Goal: Transaction & Acquisition: Purchase product/service

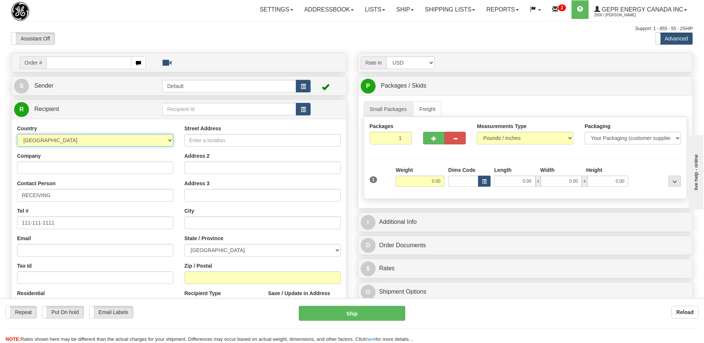
click at [84, 141] on select "[GEOGRAPHIC_DATA] [GEOGRAPHIC_DATA] [GEOGRAPHIC_DATA] [GEOGRAPHIC_DATA] [US_STA…" at bounding box center [95, 140] width 156 height 13
select select "BR"
click at [84, 141] on select "[GEOGRAPHIC_DATA] [GEOGRAPHIC_DATA] [GEOGRAPHIC_DATA] [GEOGRAPHIC_DATA] [US_STA…" at bounding box center [95, 140] width 156 height 13
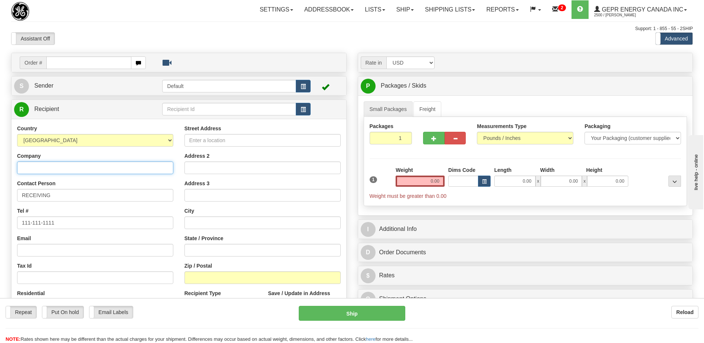
click at [39, 170] on input "Company" at bounding box center [95, 167] width 156 height 13
paste input "GRID SOLUTIONS TE LTDA"
type input "GRID SOLUTIONS TE LTDA"
click at [196, 141] on input "Street Address" at bounding box center [262, 140] width 156 height 13
paste input "AV. [PERSON_NAME] S/N"
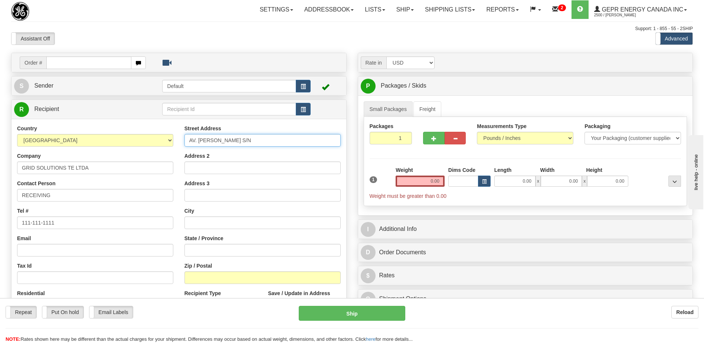
type input "AV. [PERSON_NAME] S/N"
click at [201, 168] on input "Address 2" at bounding box center [262, 167] width 156 height 13
paste input "SETOR GRID - CEP 12040-001"
type input "SETOR GRID - CEP 12040-001"
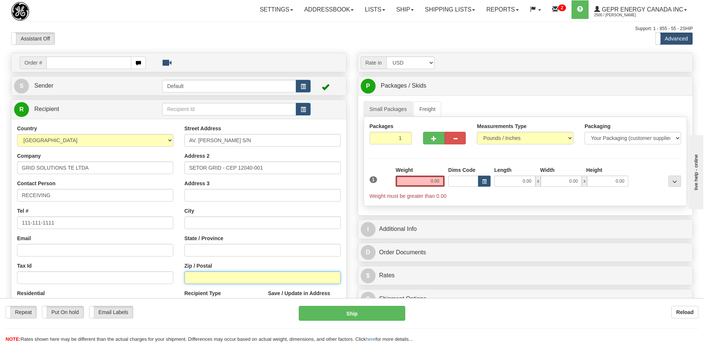
click at [200, 279] on input "Zip / Postal" at bounding box center [262, 277] width 156 height 13
paste input "12040-001"
type input "12040-001"
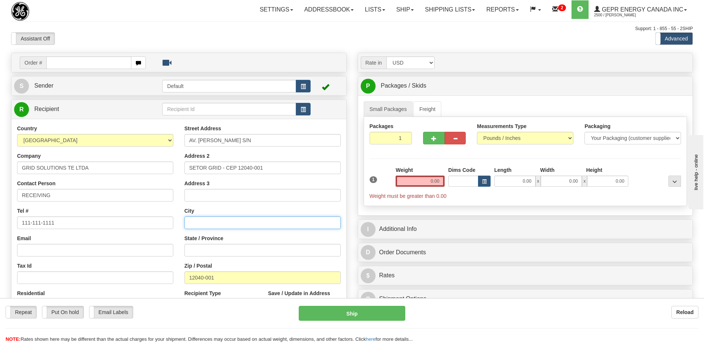
click at [201, 223] on input "text" at bounding box center [262, 222] width 156 height 13
paste input "TAUBATE – SP"
type input "TAUBATE – SP"
click at [132, 238] on div "Email" at bounding box center [95, 245] width 156 height 22
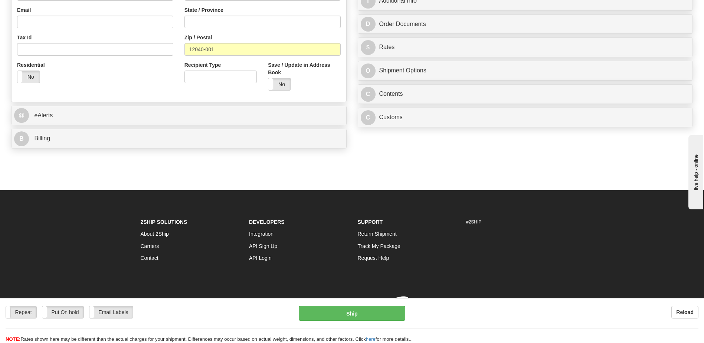
scroll to position [229, 0]
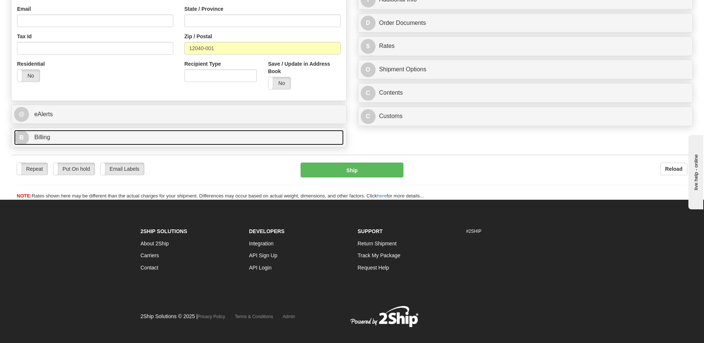
click at [80, 133] on link "B Billing" at bounding box center [178, 137] width 329 height 15
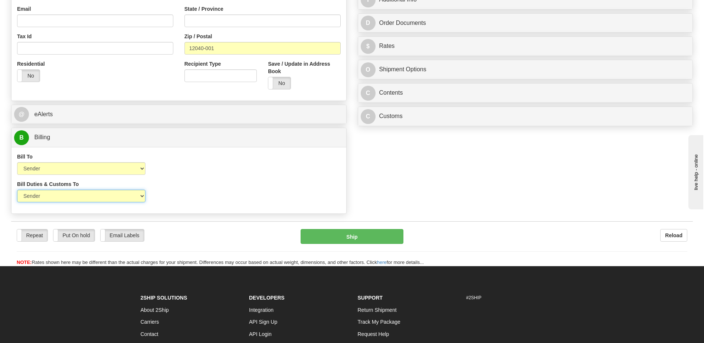
click at [89, 200] on select "Sender Recipient Third Party" at bounding box center [81, 196] width 128 height 13
select select "2"
click at [17, 190] on select "Sender Recipient Third Party" at bounding box center [81, 196] width 128 height 13
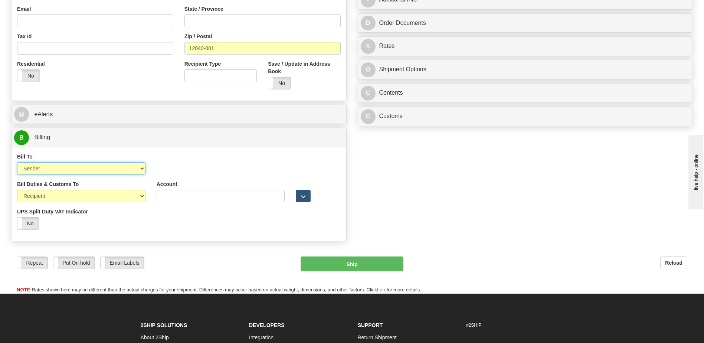
drag, startPoint x: 89, startPoint y: 169, endPoint x: 89, endPoint y: 176, distance: 6.3
click at [89, 169] on select "Sender Recipient Third Party Collect" at bounding box center [81, 168] width 128 height 13
select select "2"
click at [17, 162] on select "Sender Recipient Third Party Collect" at bounding box center [81, 168] width 128 height 13
click at [162, 169] on input "Account" at bounding box center [221, 168] width 128 height 13
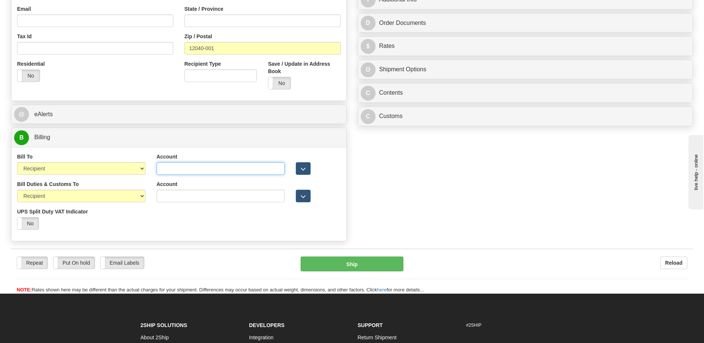
paste input "659710394"
type input "659710394"
click at [167, 193] on input "Account" at bounding box center [221, 196] width 128 height 13
paste input "659710394"
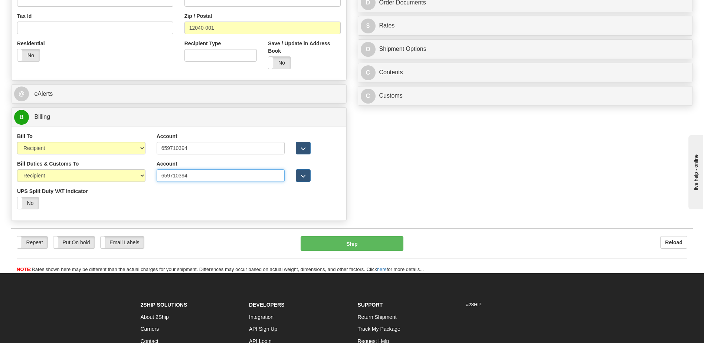
scroll to position [266, 0]
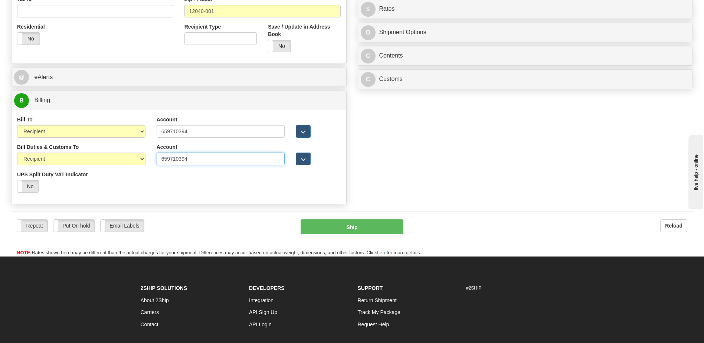
type input "659710394"
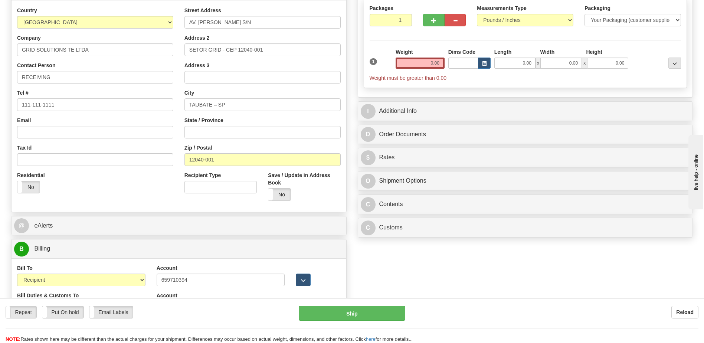
scroll to position [7, 0]
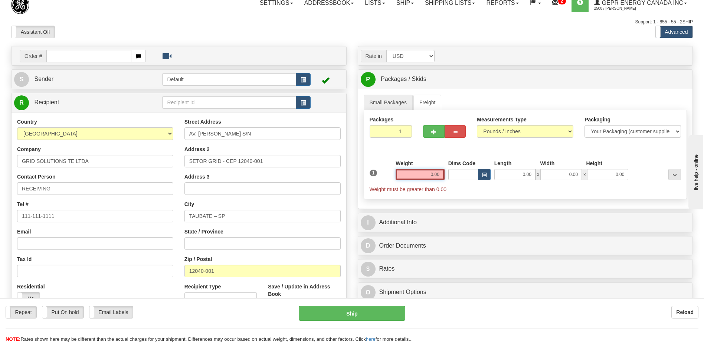
drag, startPoint x: 424, startPoint y: 174, endPoint x: 472, endPoint y: 174, distance: 47.8
click at [472, 174] on div "1 Weight 0.00 Dims Code 0.00" at bounding box center [525, 175] width 315 height 33
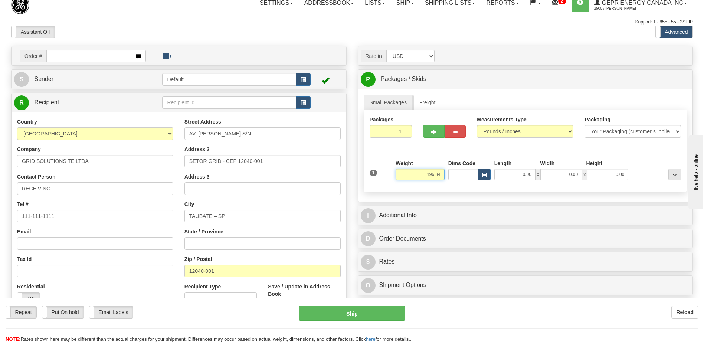
type input "196.84"
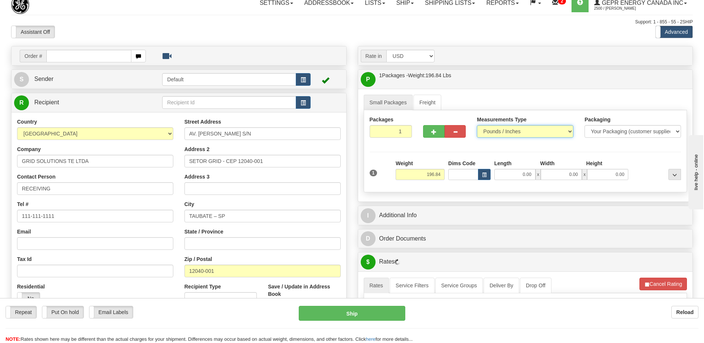
click at [505, 132] on select "Pounds / Inches Kilograms / Centimeters" at bounding box center [525, 131] width 96 height 13
select select "1"
click at [477, 125] on select "Pounds / Inches Kilograms / Centimeters" at bounding box center [525, 131] width 96 height 13
click at [259, 27] on div "Assistant On Assistant Off Do a return Do a return" at bounding box center [150, 32] width 289 height 13
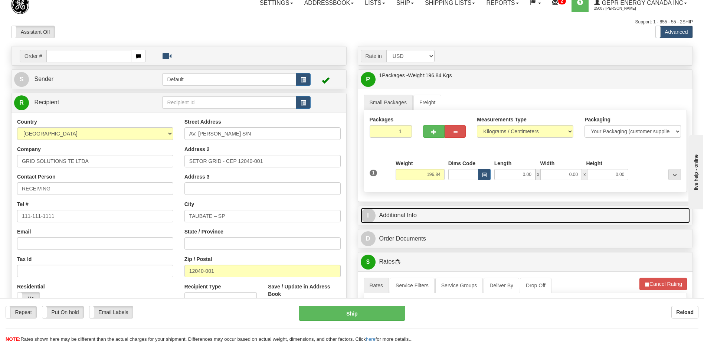
click at [406, 215] on link "I Additional Info" at bounding box center [524, 215] width 329 height 15
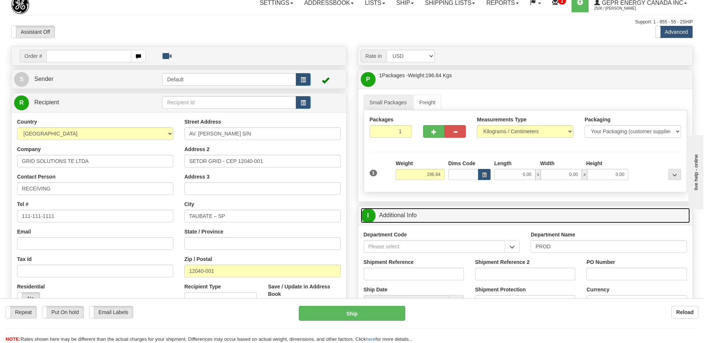
scroll to position [118, 0]
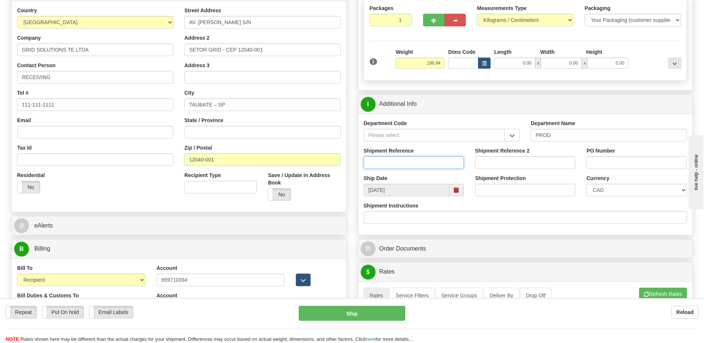
click at [383, 161] on input "Shipment Reference" at bounding box center [413, 162] width 100 height 13
type input "5399004876"
click at [626, 190] on select "CAD USD EUR ZAR [PERSON_NAME] ARN AUD AUS AWG BBD BFR BGN BHD BMD BND BRC BRL C…" at bounding box center [636, 190] width 100 height 13
select select "1"
click at [586, 184] on select "CAD USD EUR ZAR [PERSON_NAME] ARN AUD AUS AWG BBD BFR BGN BHD BMD BND BRC BRL C…" at bounding box center [636, 190] width 100 height 13
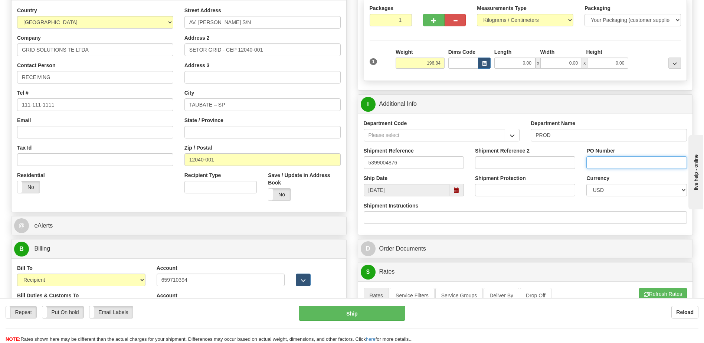
click at [607, 160] on input "PO Number" at bounding box center [636, 162] width 100 height 13
type input "4501384784"
drag, startPoint x: 125, startPoint y: 194, endPoint x: 131, endPoint y: 195, distance: 6.1
click at [125, 194] on div "Residential Yes No" at bounding box center [94, 184] width 167 height 27
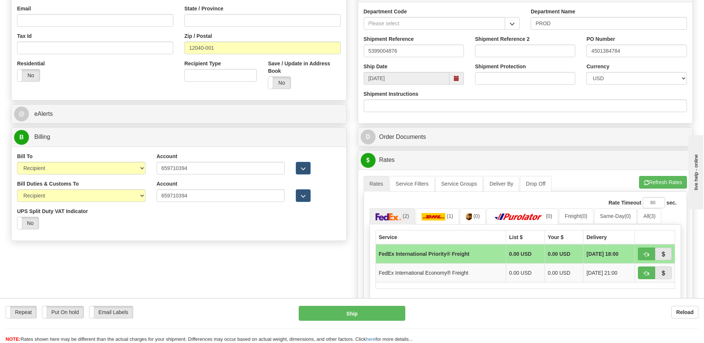
scroll to position [303, 0]
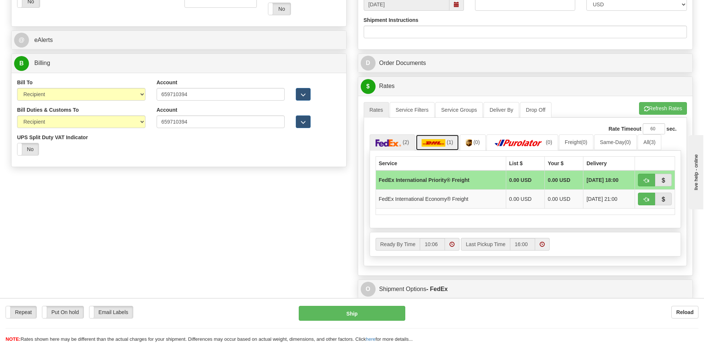
click at [448, 143] on span "(1)" at bounding box center [450, 142] width 6 height 6
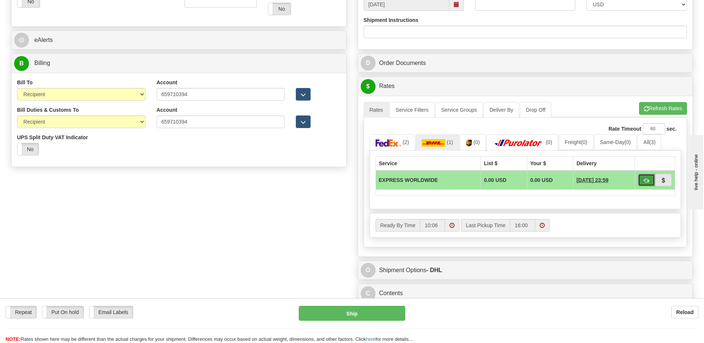
click at [642, 182] on button "button" at bounding box center [646, 180] width 17 height 13
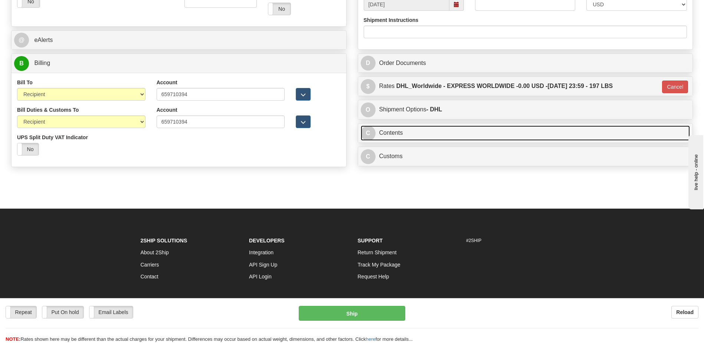
click at [436, 135] on link "C Contents" at bounding box center [524, 132] width 329 height 15
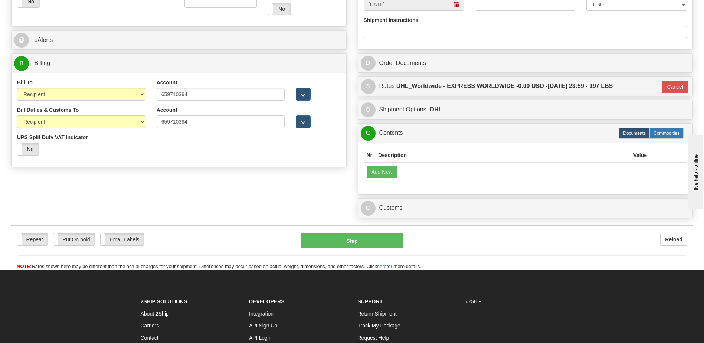
click at [660, 136] on label "Commodities" at bounding box center [666, 133] width 34 height 11
type input "D"
radio input "true"
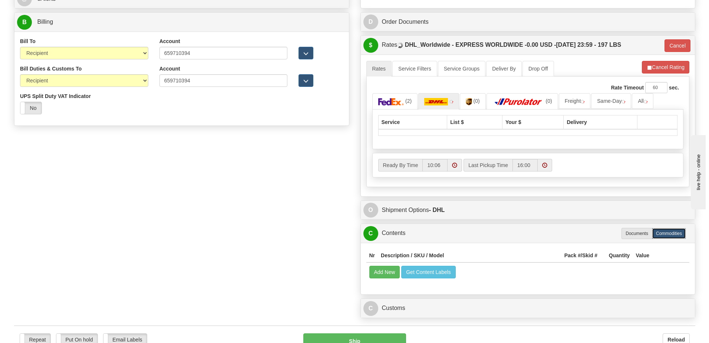
scroll to position [378, 0]
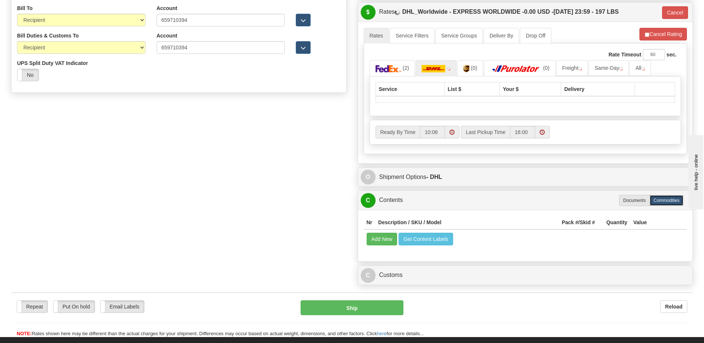
click at [379, 243] on td "Add New Get Content Labels" at bounding box center [524, 238] width 323 height 19
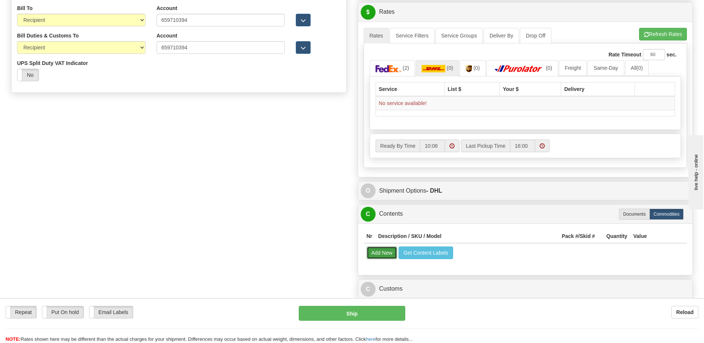
click at [382, 254] on button "Add New" at bounding box center [381, 252] width 31 height 13
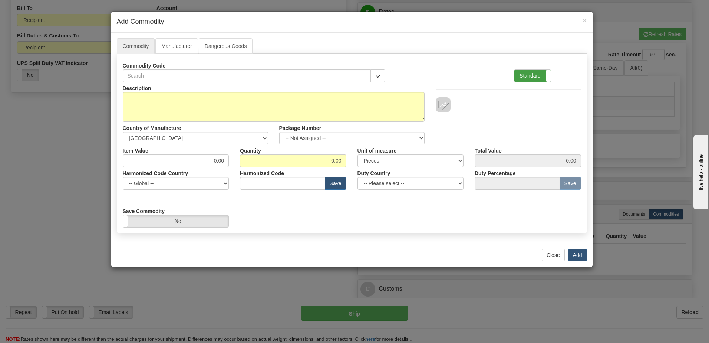
click at [530, 74] on label "Standard" at bounding box center [532, 76] width 36 height 12
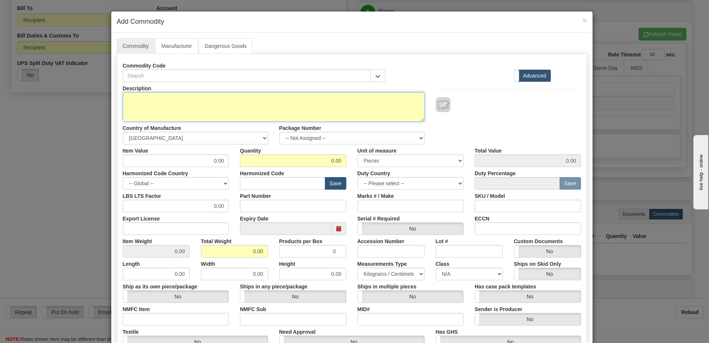
click at [132, 102] on textarea "Description" at bounding box center [274, 107] width 302 height 30
paste textarea "850DP5NNS5HNNALAADPTA3ACWB41042X"
click at [243, 96] on textarea "850DP5NNS5HNNALAADPTA3ACWB41042X" at bounding box center [274, 107] width 302 height 30
paste textarea "E850-24439-042X"
type textarea "850DP5NNS5HNNALAADPTA3ACWB41042X P/N E850-24439-042X"
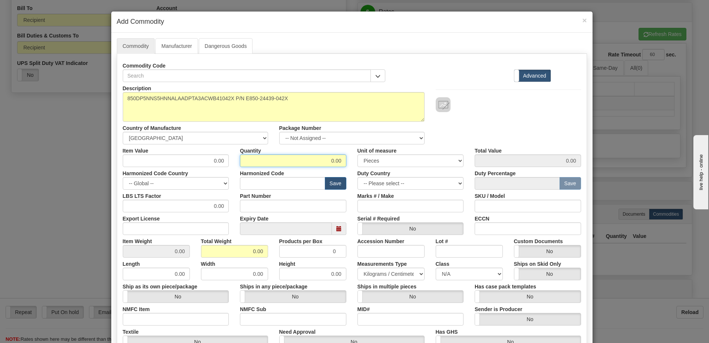
drag, startPoint x: 293, startPoint y: 162, endPoint x: 389, endPoint y: 164, distance: 95.7
click at [389, 164] on div "Item Value 0.00 Quantity 0.00 Unit of measure 3 Thousand Square Inches Adjustme…" at bounding box center [352, 155] width 470 height 23
type input "12"
drag, startPoint x: 222, startPoint y: 256, endPoint x: 281, endPoint y: 253, distance: 59.4
click at [281, 253] on div "Item Weight 0.00 Total Weight 0.00 Products per Box 0 Accession Number Lot # Cu…" at bounding box center [352, 246] width 470 height 23
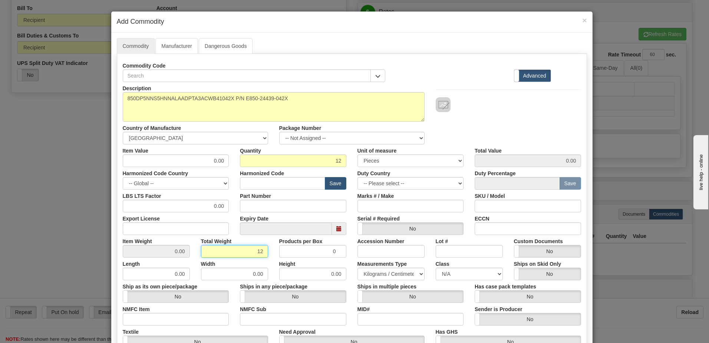
type input "12"
type input "1.0000"
click at [263, 184] on input "text" at bounding box center [282, 183] width 85 height 13
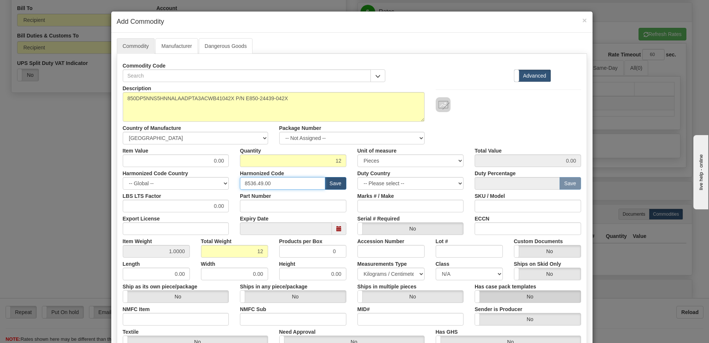
type input "8536.49.00"
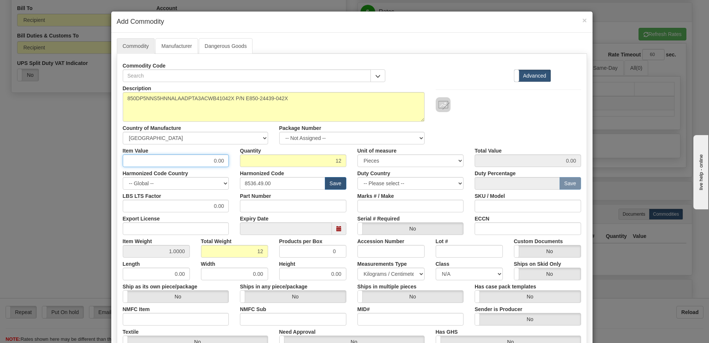
drag, startPoint x: 210, startPoint y: 158, endPoint x: 233, endPoint y: 157, distance: 23.4
click at [233, 157] on div "Item Value 0.00 Quantity 12 Unit of measure 3 Thousand Square Inches Adjustment…" at bounding box center [352, 155] width 470 height 23
type input "3024.92"
type input "36299.04"
click at [498, 118] on div "Description 850DP5NNS5HNNALAADPTA3ACWB41042X P/N E850-24439-042X Country of Man…" at bounding box center [352, 113] width 470 height 62
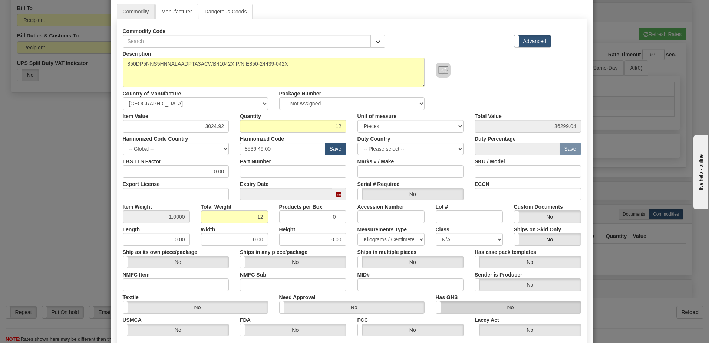
scroll to position [116, 0]
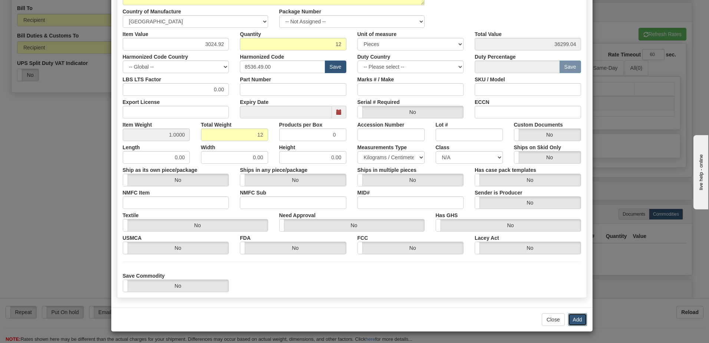
click at [576, 316] on button "Add" at bounding box center [577, 319] width 19 height 13
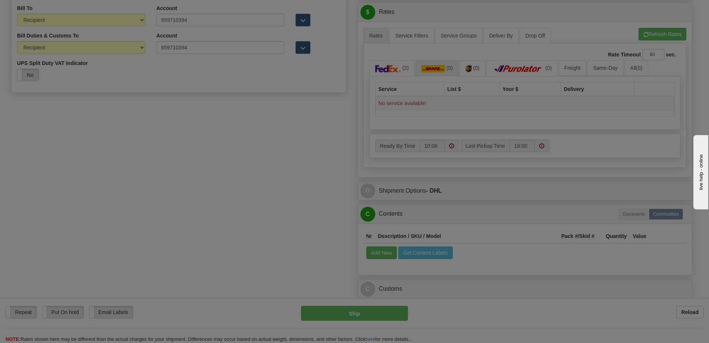
scroll to position [0, 0]
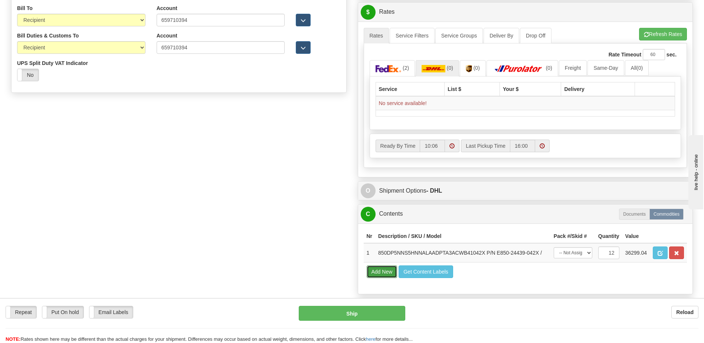
click at [385, 271] on button "Add New" at bounding box center [381, 271] width 31 height 13
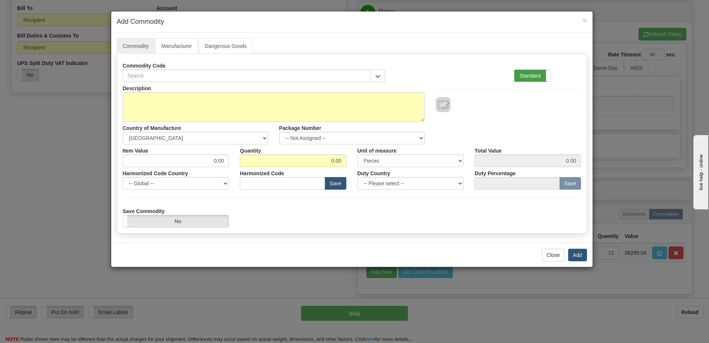
click at [523, 73] on label "Standard" at bounding box center [532, 76] width 36 height 12
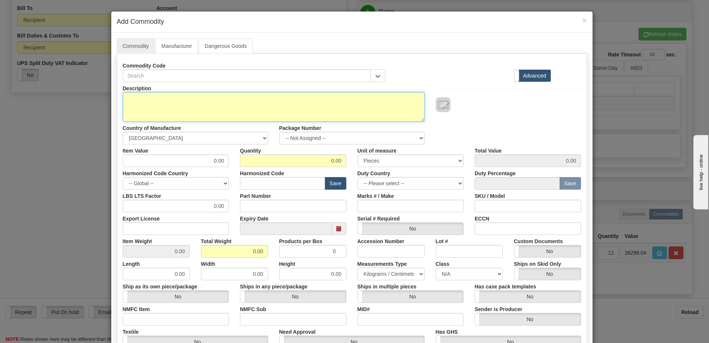
click at [191, 108] on textarea "Description" at bounding box center [274, 107] width 302 height 30
paste textarea "850DP5NNG5HCNABBADPTA3ESNB4043X"
click at [251, 96] on textarea "850DP5NNG5HCNABBADPTA3ESNB4043X" at bounding box center [274, 107] width 302 height 30
paste textarea "E850-24534-043X"
type textarea "850DP5NNG5HCNABBADPTA3ESNB4043X P/N E850-24534-043X"
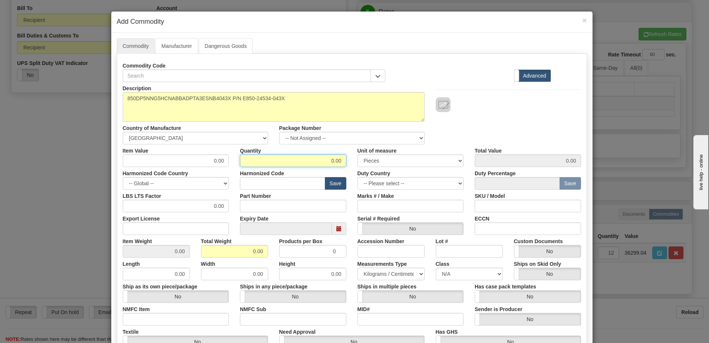
drag, startPoint x: 306, startPoint y: 165, endPoint x: 409, endPoint y: 165, distance: 103.5
click at [409, 165] on div "Item Value 0.00 Quantity 0.00 Unit of measure 3 Thousand Square Inches Adjustme…" at bounding box center [352, 155] width 470 height 23
type input "1"
click at [206, 254] on input "0.00" at bounding box center [234, 251] width 67 height 13
drag, startPoint x: 232, startPoint y: 253, endPoint x: 301, endPoint y: 252, distance: 69.4
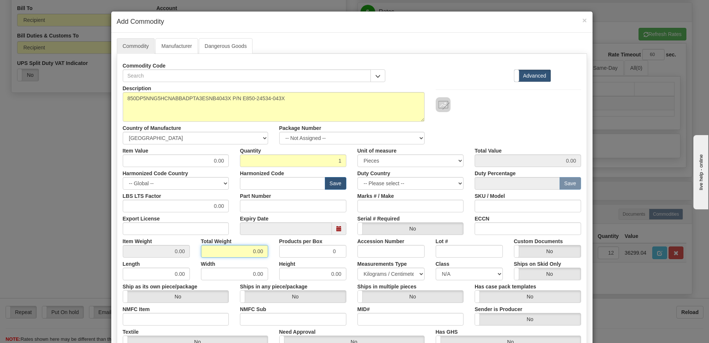
click at [301, 252] on div "Item Weight 0.00 Total Weight 0.00 Products per Box 0 Accession Number Lot # Cu…" at bounding box center [352, 246] width 470 height 23
type input "1"
type input "1.0000"
click at [130, 165] on input "0.00" at bounding box center [176, 160] width 106 height 13
drag, startPoint x: 240, startPoint y: 157, endPoint x: 257, endPoint y: 156, distance: 16.7
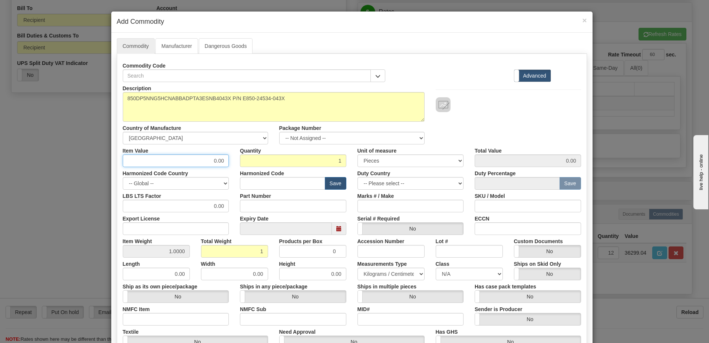
click at [257, 156] on div "Item Value 0.00 Quantity 1 Unit of measure 3 Thousand Square Inches Adjustments…" at bounding box center [352, 155] width 470 height 23
type input "3214.92"
drag, startPoint x: 257, startPoint y: 156, endPoint x: 273, endPoint y: 161, distance: 16.2
click at [257, 156] on input "1" at bounding box center [293, 160] width 106 height 13
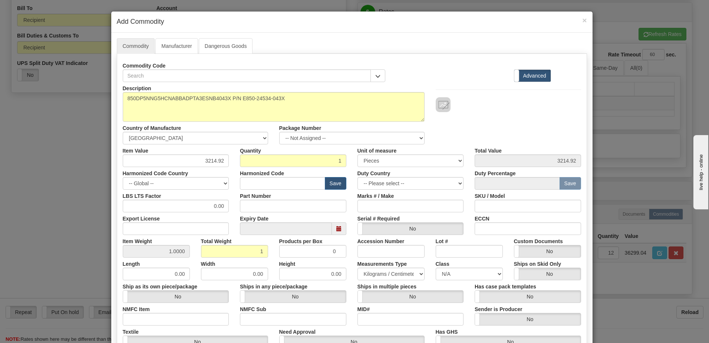
click at [501, 114] on div "Description 850DP5NNG5HCNABBADPTA3ESNB4043X P/N E850-24534-043X Country of Manu…" at bounding box center [352, 113] width 470 height 62
click at [288, 180] on input "text" at bounding box center [282, 183] width 85 height 13
type input "8536.49.00"
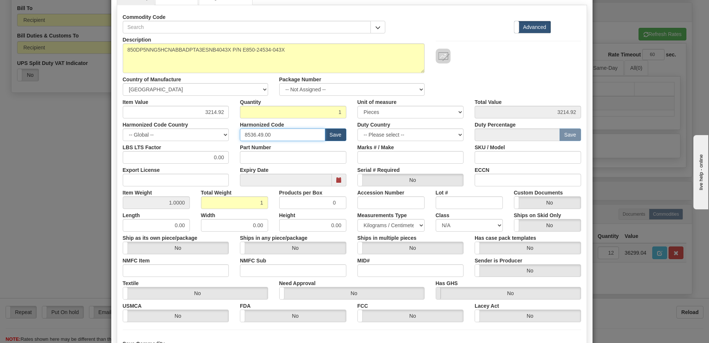
scroll to position [116, 0]
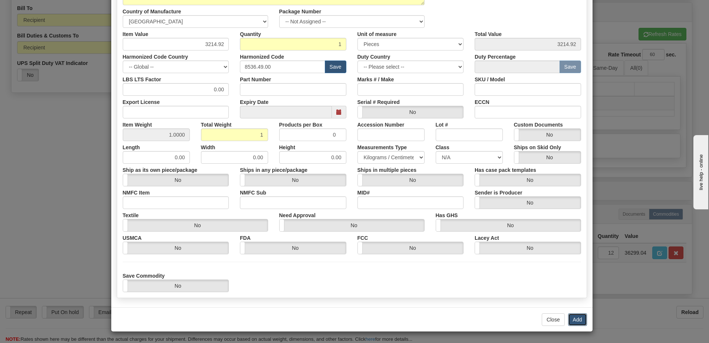
click at [573, 320] on button "Add" at bounding box center [577, 319] width 19 height 13
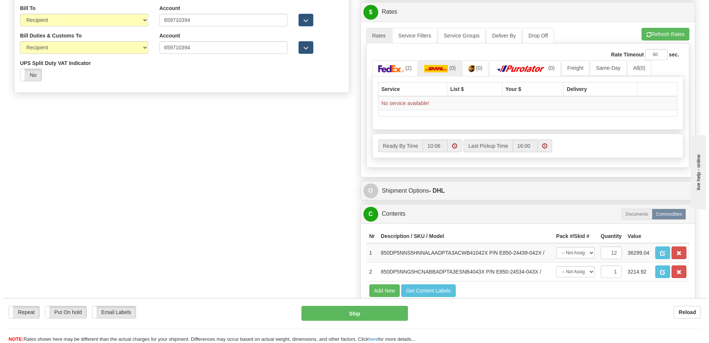
scroll to position [489, 0]
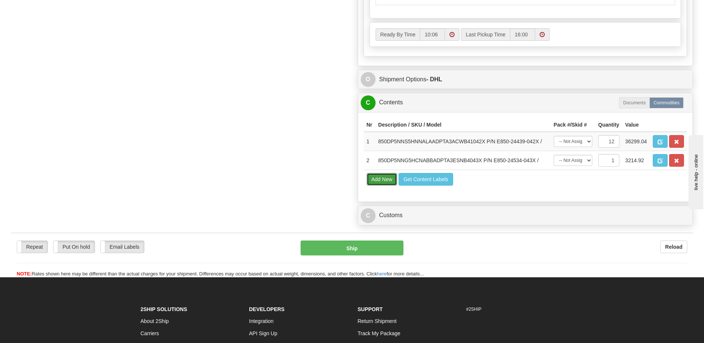
click at [388, 183] on button "Add New" at bounding box center [381, 179] width 31 height 13
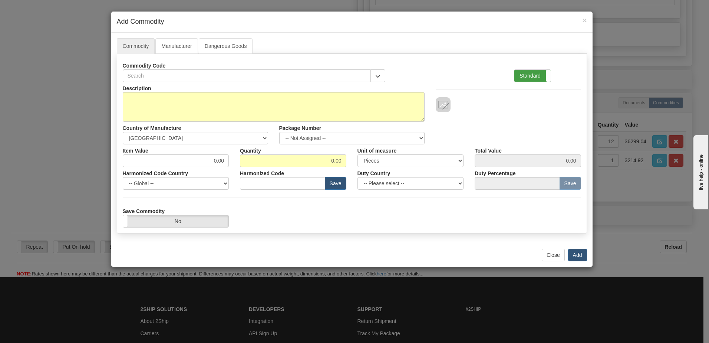
click at [534, 74] on label "Standard" at bounding box center [532, 76] width 36 height 12
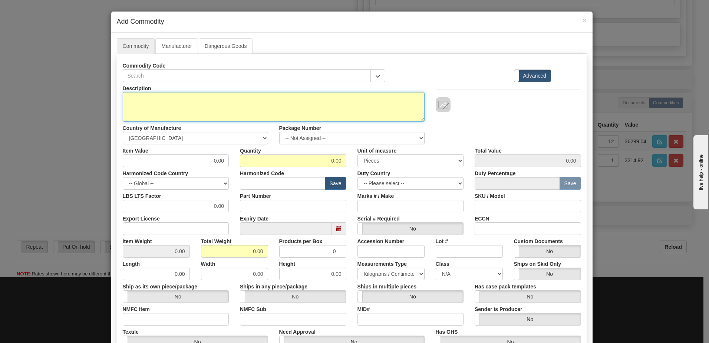
click at [167, 107] on textarea "Description" at bounding box center [274, 107] width 302 height 30
paste textarea "845EP5H5G5HSNAAFMASFC3ACNA4043X"
click at [254, 104] on textarea "845EP5H5G5HSNAAFMASFC3ACNA4043X" at bounding box center [274, 107] width 302 height 30
click at [249, 98] on textarea "845EP5H5G5HSNAAFMASFC3ACNA4043X" at bounding box center [274, 107] width 302 height 30
paste textarea "E845-08528-043X"
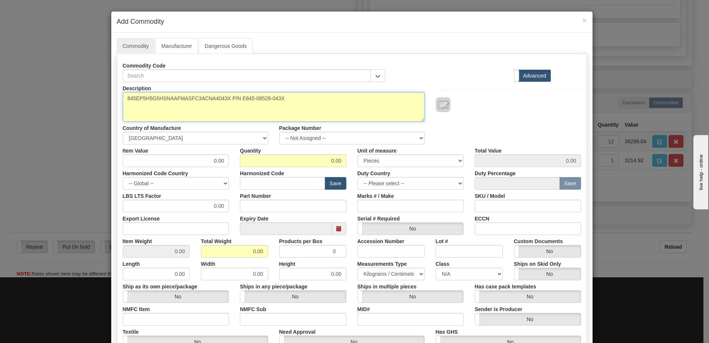
type textarea "845EP5H5G5HSNAAFMASFC3ACNA4043X P/N E845-08528-043X"
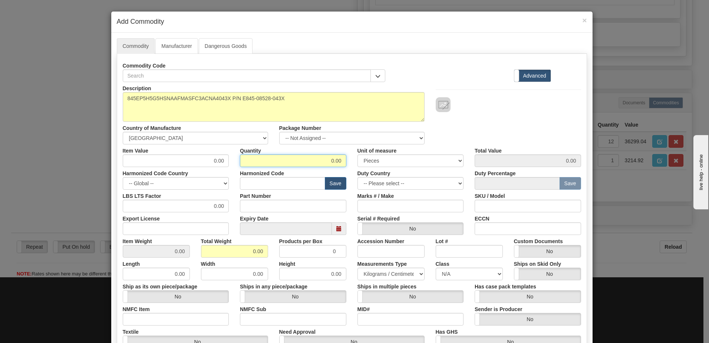
drag, startPoint x: 309, startPoint y: 162, endPoint x: 421, endPoint y: 168, distance: 112.1
click at [421, 168] on div "Description 845EP5H5G5HSNAAFMASFC3ACNA4043X P/N E845-08528-043X Country of Manu…" at bounding box center [352, 245] width 458 height 326
type input "1"
drag, startPoint x: 205, startPoint y: 258, endPoint x: 207, endPoint y: 255, distance: 4.5
click at [205, 258] on label "Width" at bounding box center [208, 262] width 14 height 10
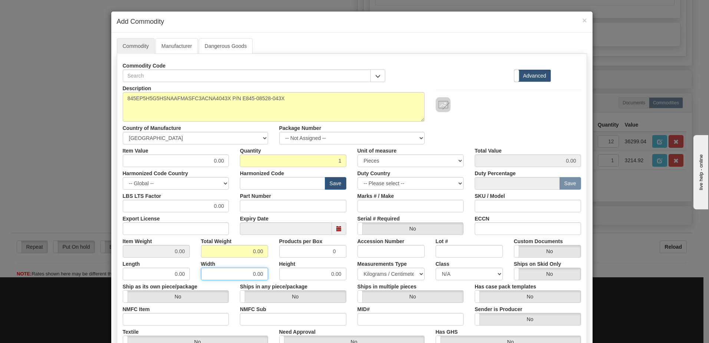
click at [205, 267] on input "0.00" at bounding box center [234, 273] width 67 height 13
click at [208, 253] on input "0.00" at bounding box center [234, 251] width 67 height 13
drag, startPoint x: 204, startPoint y: 251, endPoint x: 316, endPoint y: 259, distance: 112.2
click at [316, 259] on div "Description 845EP5H5G5HSNAAFMASFC3ACNA4043X P/N E845-08528-043X Country of Manu…" at bounding box center [352, 245] width 458 height 326
type input "1"
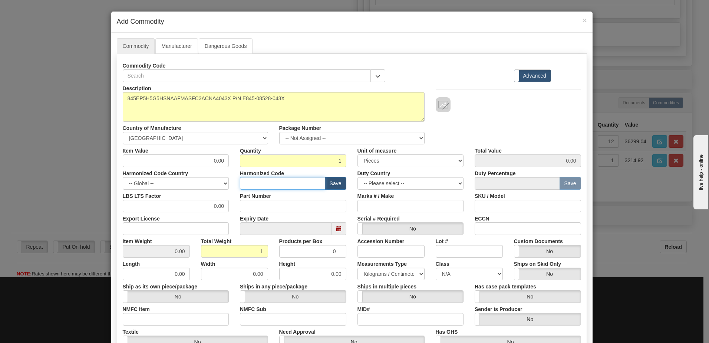
type input "1.0000"
click at [276, 182] on input "text" at bounding box center [282, 183] width 85 height 13
type input "8536.49.00"
drag, startPoint x: 180, startPoint y: 157, endPoint x: 334, endPoint y: 162, distance: 154.0
click at [334, 162] on div "Item Value 0.00 Quantity 1 Unit of measure 3 Thousand Square Inches Adjustments…" at bounding box center [352, 155] width 470 height 23
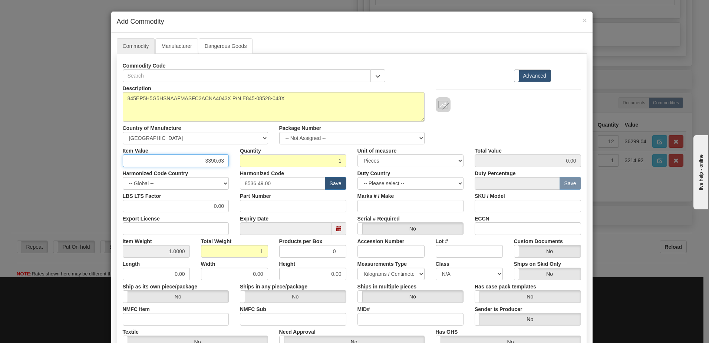
type input "3390.63"
click at [334, 162] on input "1" at bounding box center [293, 160] width 106 height 13
click at [505, 116] on div "Description 845EP5H5G5HSNAAFMASFC3ACNA4043X P/N E845-08528-043X Country of Manu…" at bounding box center [352, 113] width 470 height 62
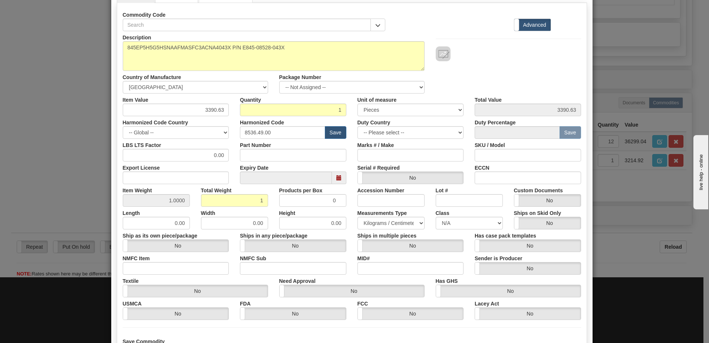
scroll to position [116, 0]
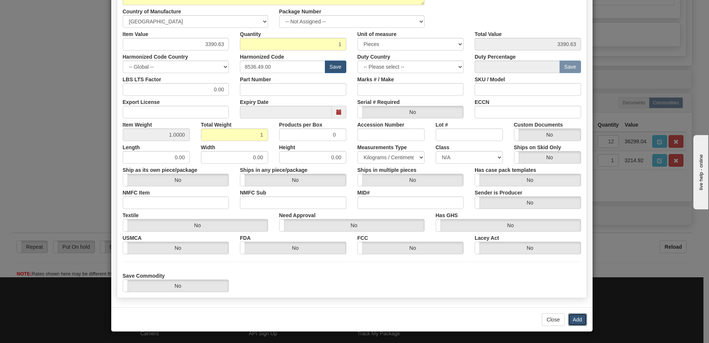
click at [574, 322] on button "Add" at bounding box center [577, 319] width 19 height 13
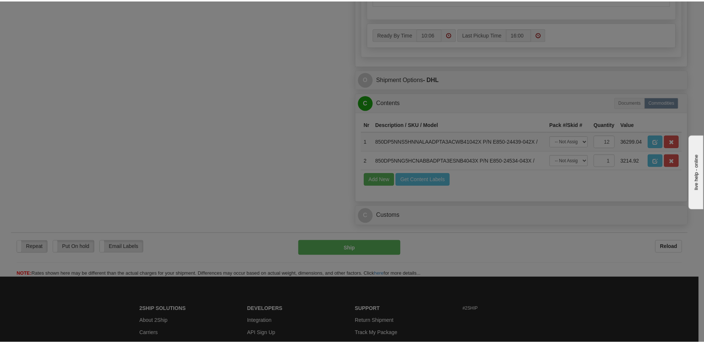
scroll to position [0, 0]
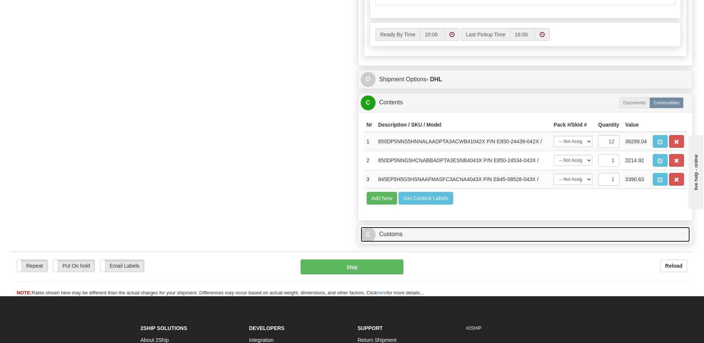
click at [402, 231] on link "C Customs" at bounding box center [524, 234] width 329 height 15
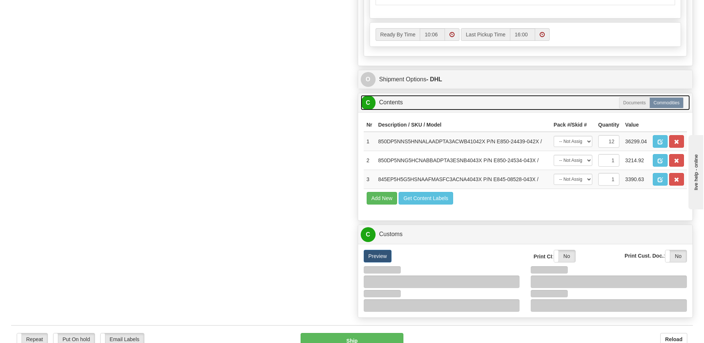
click at [409, 104] on link "C Contents" at bounding box center [524, 102] width 329 height 15
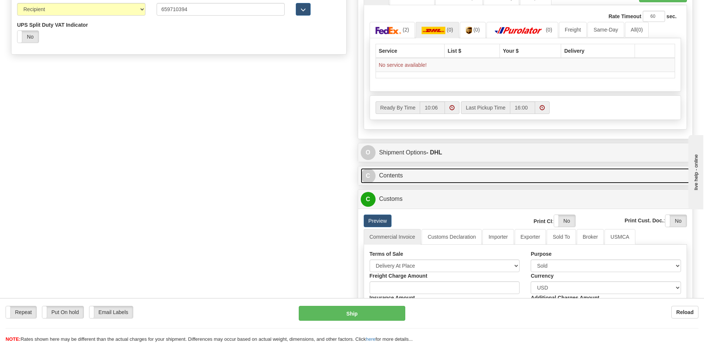
scroll to position [378, 0]
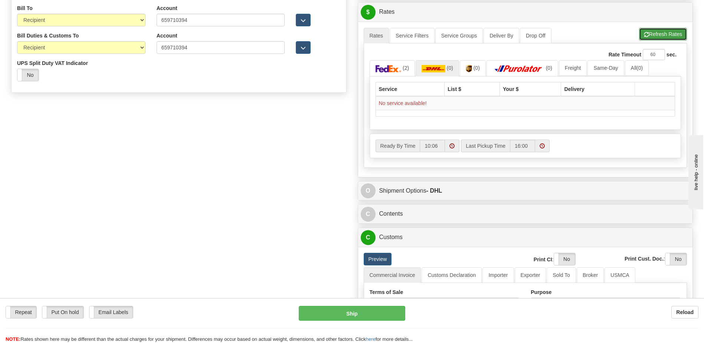
click at [646, 31] on button "Refresh Rates" at bounding box center [663, 34] width 48 height 13
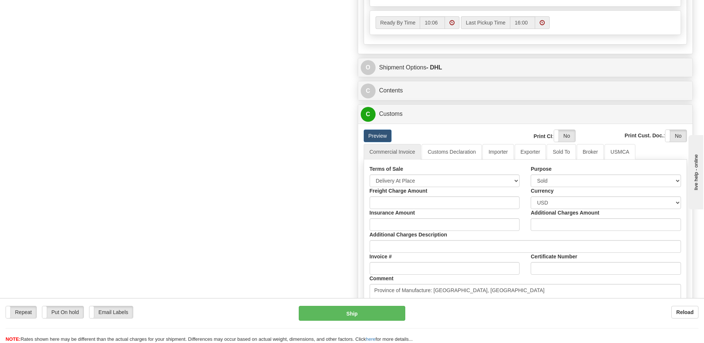
scroll to position [489, 0]
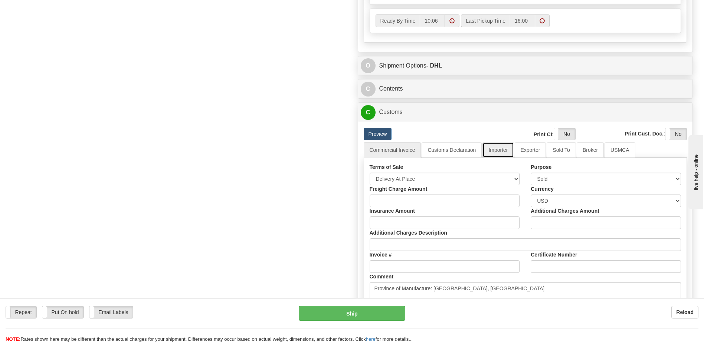
click at [502, 151] on link "Importer" at bounding box center [497, 150] width 31 height 16
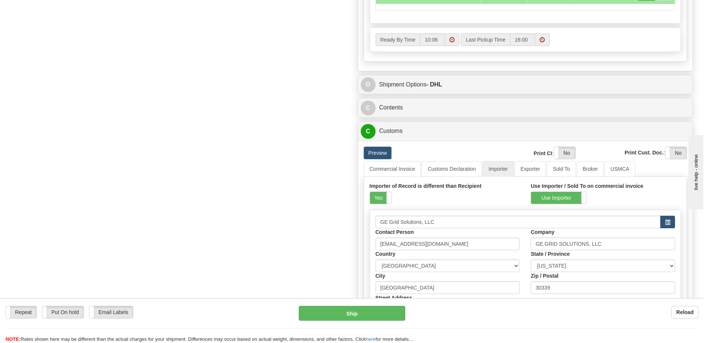
click at [375, 181] on div "Importer of Record is different than Recipient Yes No Use Importer / Sold To on…" at bounding box center [524, 287] width 323 height 220
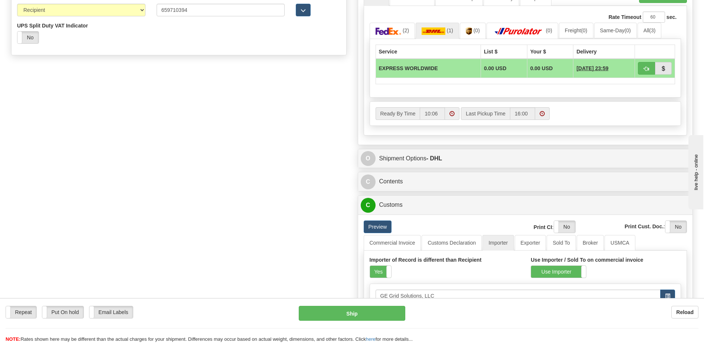
scroll to position [415, 0]
click at [645, 71] on span "button" at bounding box center [645, 69] width 5 height 5
type input "P"
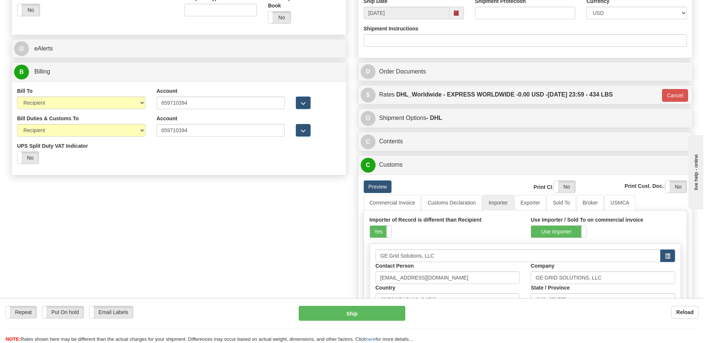
scroll to position [378, 0]
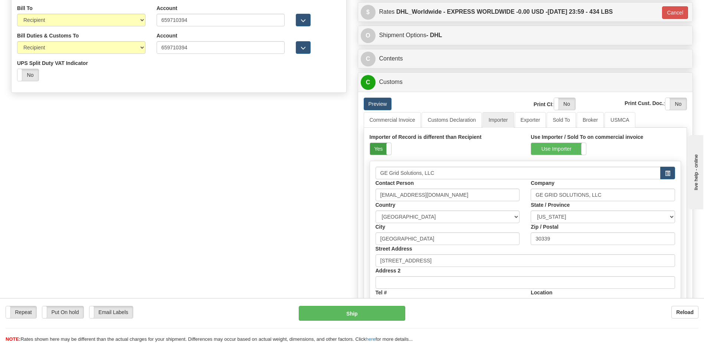
click at [380, 149] on label "Yes" at bounding box center [380, 149] width 21 height 12
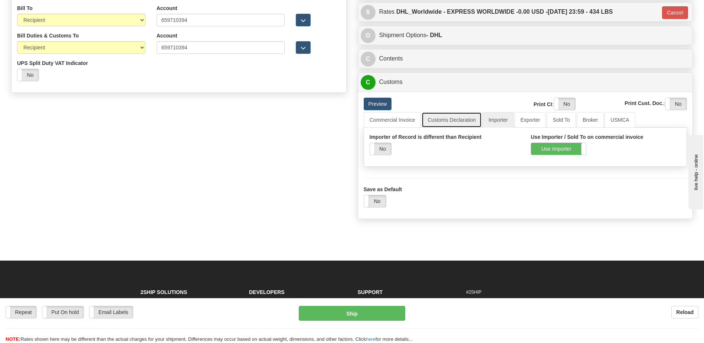
click at [447, 116] on link "Customs Declaration" at bounding box center [451, 120] width 60 height 16
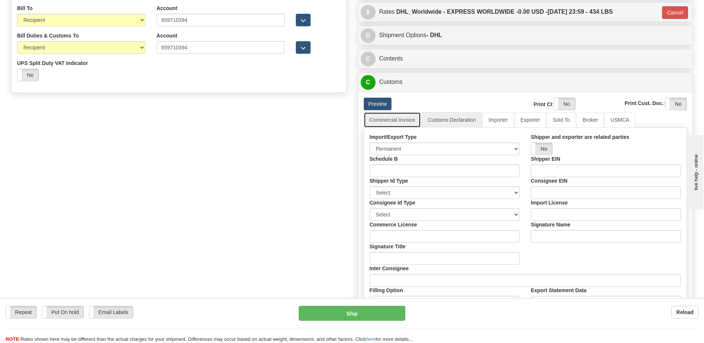
click at [402, 122] on link "Commercial Invoice" at bounding box center [391, 120] width 57 height 16
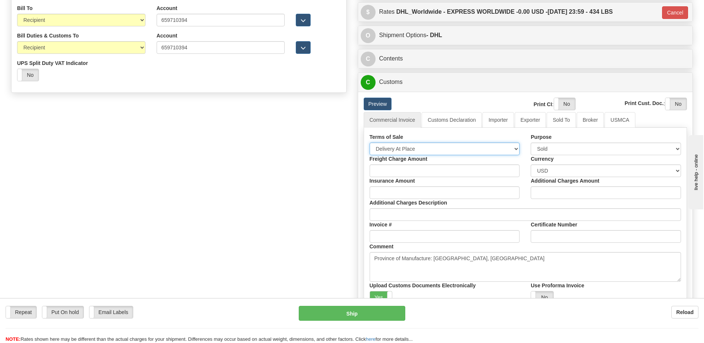
click at [403, 145] on select "Free Carrier Free On Board Ex Works Delivered Duty Unpaid Delivered Duty Paid C…" at bounding box center [444, 148] width 150 height 13
select select "7"
click at [369, 142] on select "Free Carrier Free On Board Ex Works Delivered Duty Unpaid Delivered Duty Paid C…" at bounding box center [444, 148] width 150 height 13
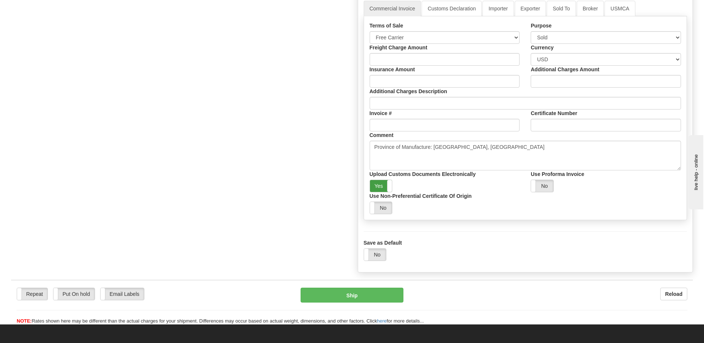
click at [377, 186] on label "Yes" at bounding box center [381, 186] width 22 height 12
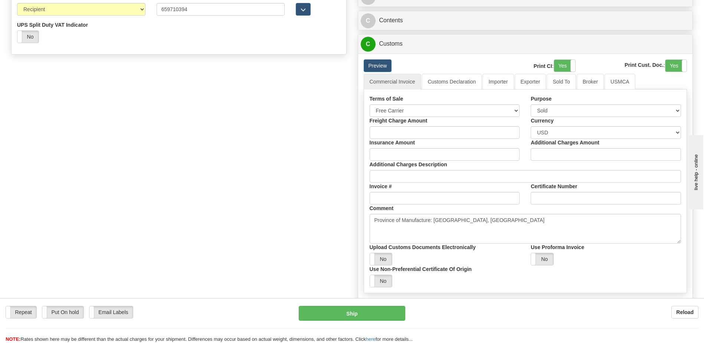
scroll to position [340, 0]
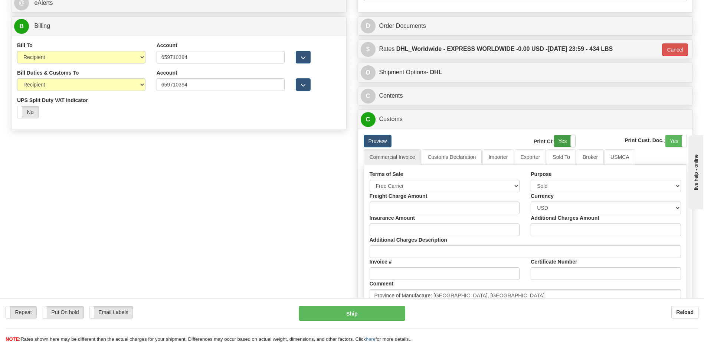
click at [560, 143] on label "Yes" at bounding box center [564, 141] width 21 height 12
drag, startPoint x: 674, startPoint y: 142, endPoint x: 493, endPoint y: 185, distance: 185.7
click at [673, 142] on label "Yes" at bounding box center [675, 141] width 21 height 12
click at [457, 154] on link "Customs Declaration" at bounding box center [451, 157] width 60 height 16
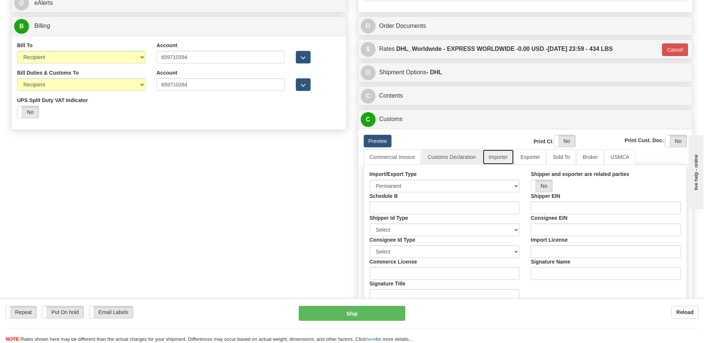
click at [491, 158] on link "Importer" at bounding box center [497, 157] width 31 height 16
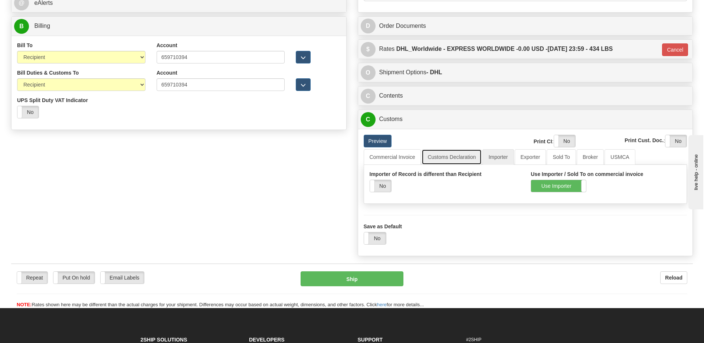
click at [448, 156] on link "Customs Declaration" at bounding box center [451, 157] width 60 height 16
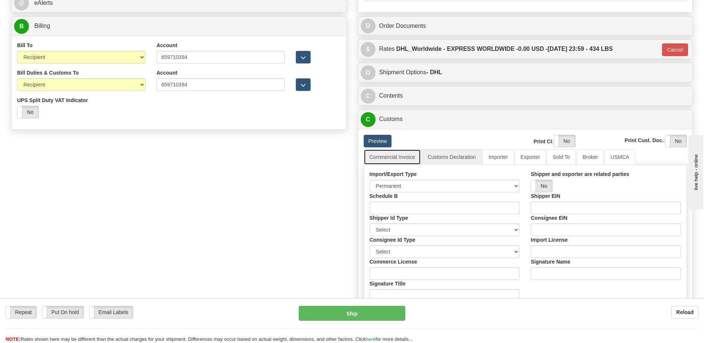
click at [376, 159] on link "Commercial Invoice" at bounding box center [391, 157] width 57 height 16
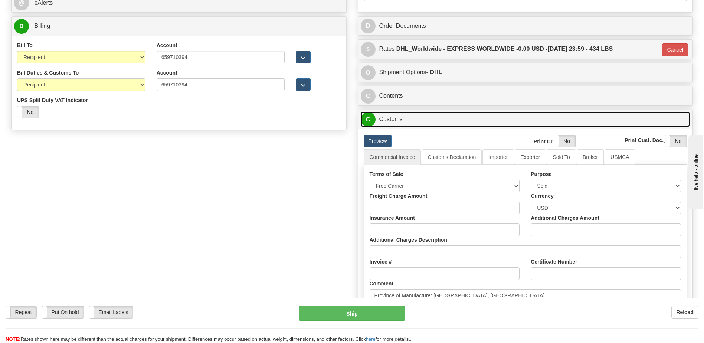
click at [400, 123] on link "C Customs" at bounding box center [524, 119] width 329 height 15
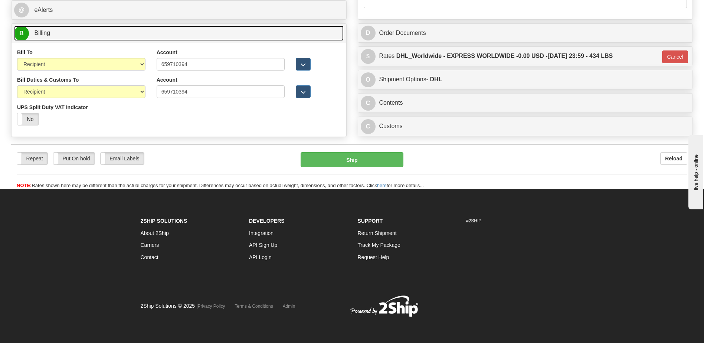
click at [67, 30] on link "B Billing" at bounding box center [178, 33] width 329 height 15
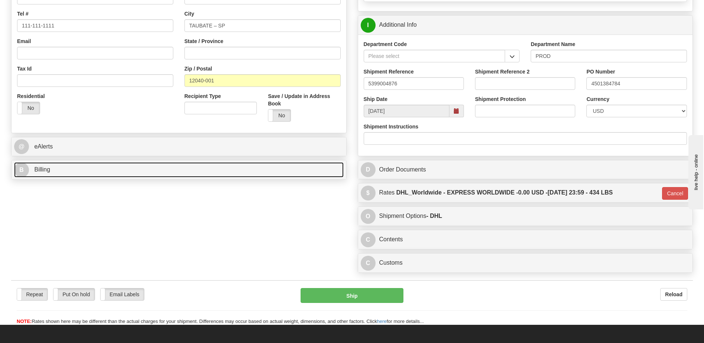
scroll to position [184, 0]
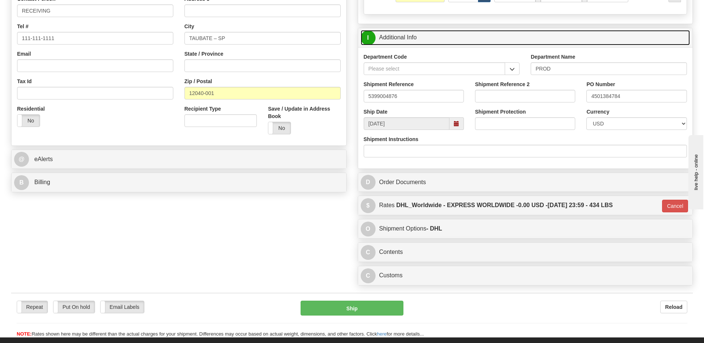
click at [409, 41] on link "I Additional Info" at bounding box center [524, 37] width 329 height 15
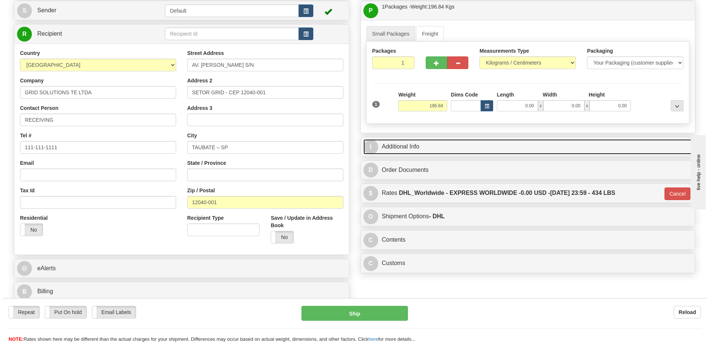
scroll to position [73, 0]
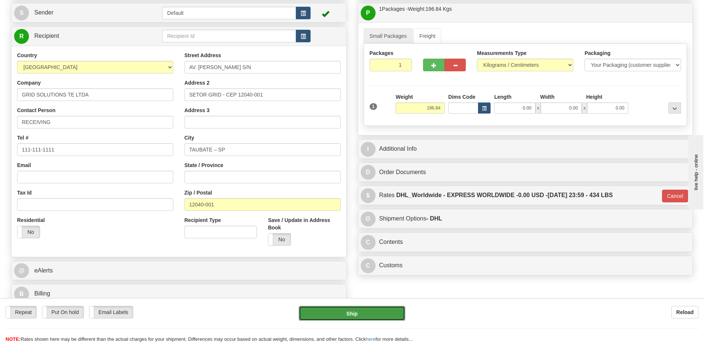
click at [326, 314] on button "Ship" at bounding box center [352, 313] width 106 height 15
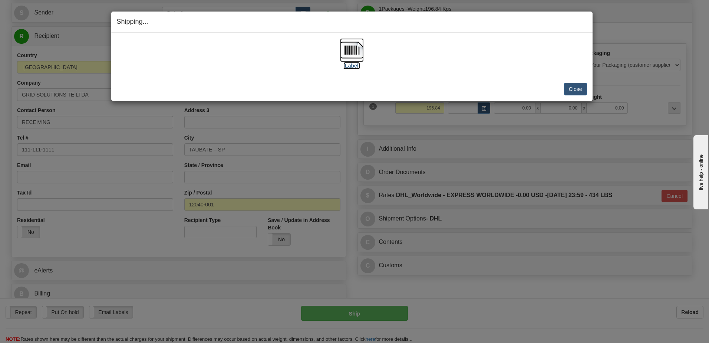
click at [357, 53] on img at bounding box center [352, 50] width 24 height 24
